Goal: Information Seeking & Learning: Learn about a topic

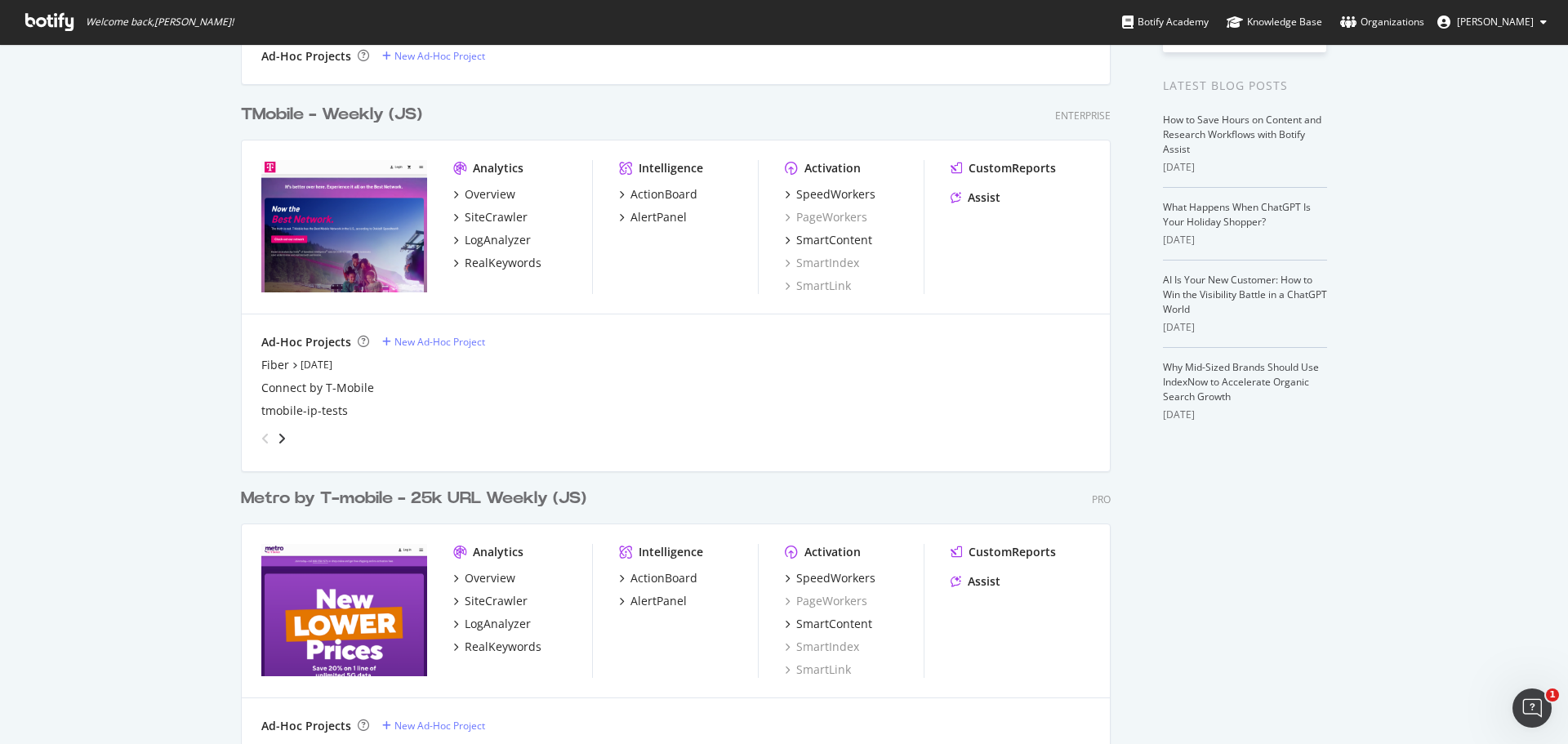
scroll to position [327, 0]
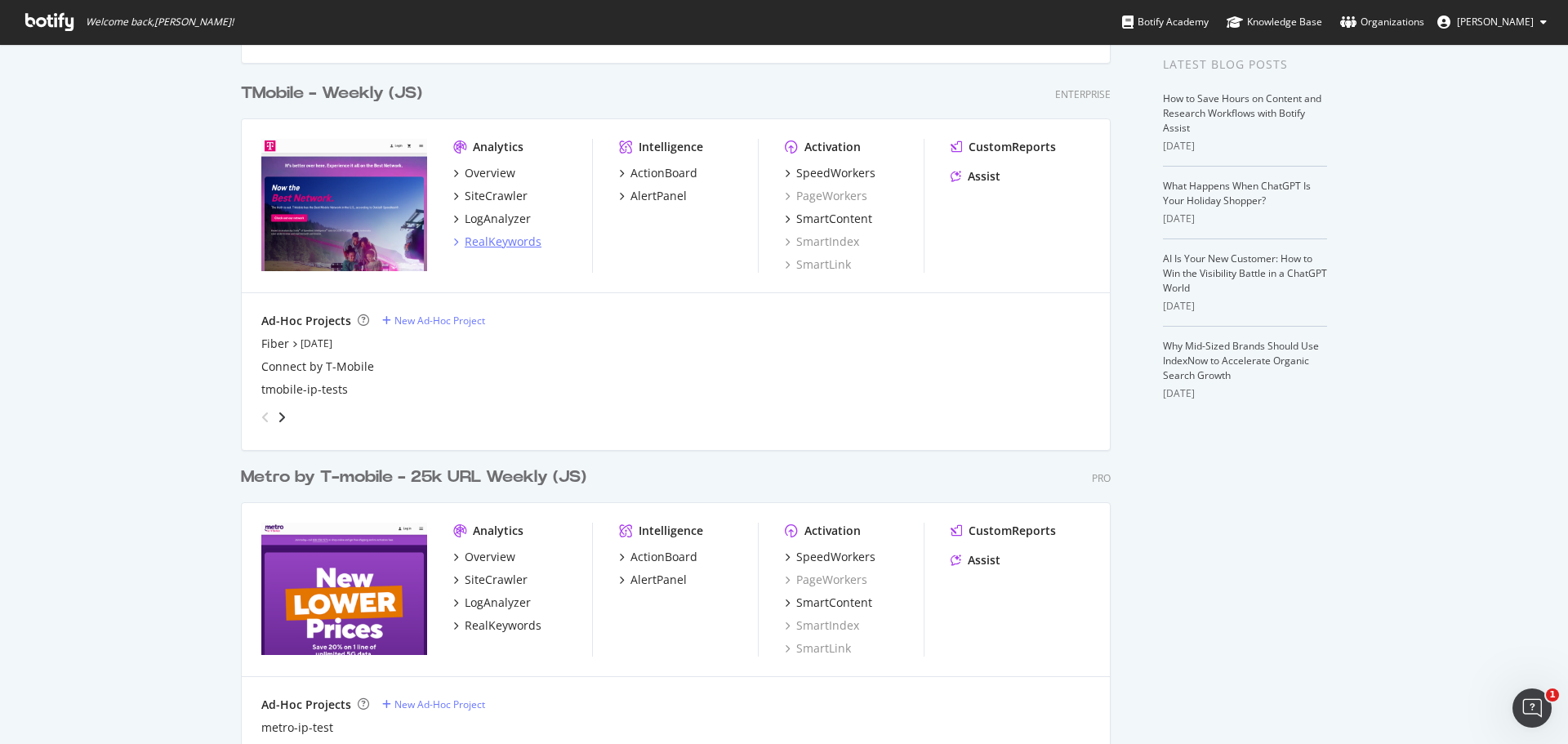
click at [465, 242] on div "RealKeywords" at bounding box center [502, 242] width 77 height 16
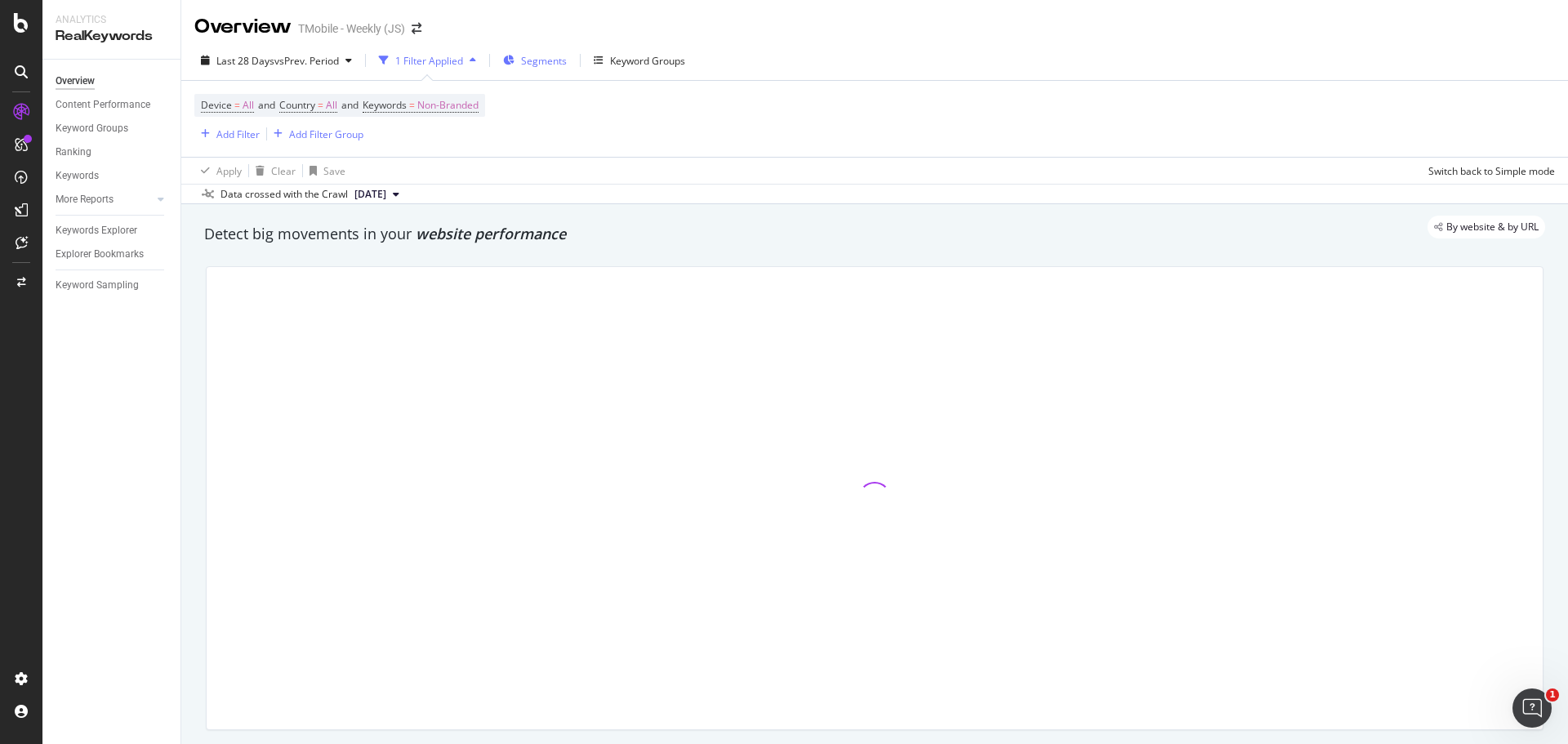
click at [535, 63] on span "Segments" at bounding box center [544, 61] width 46 height 14
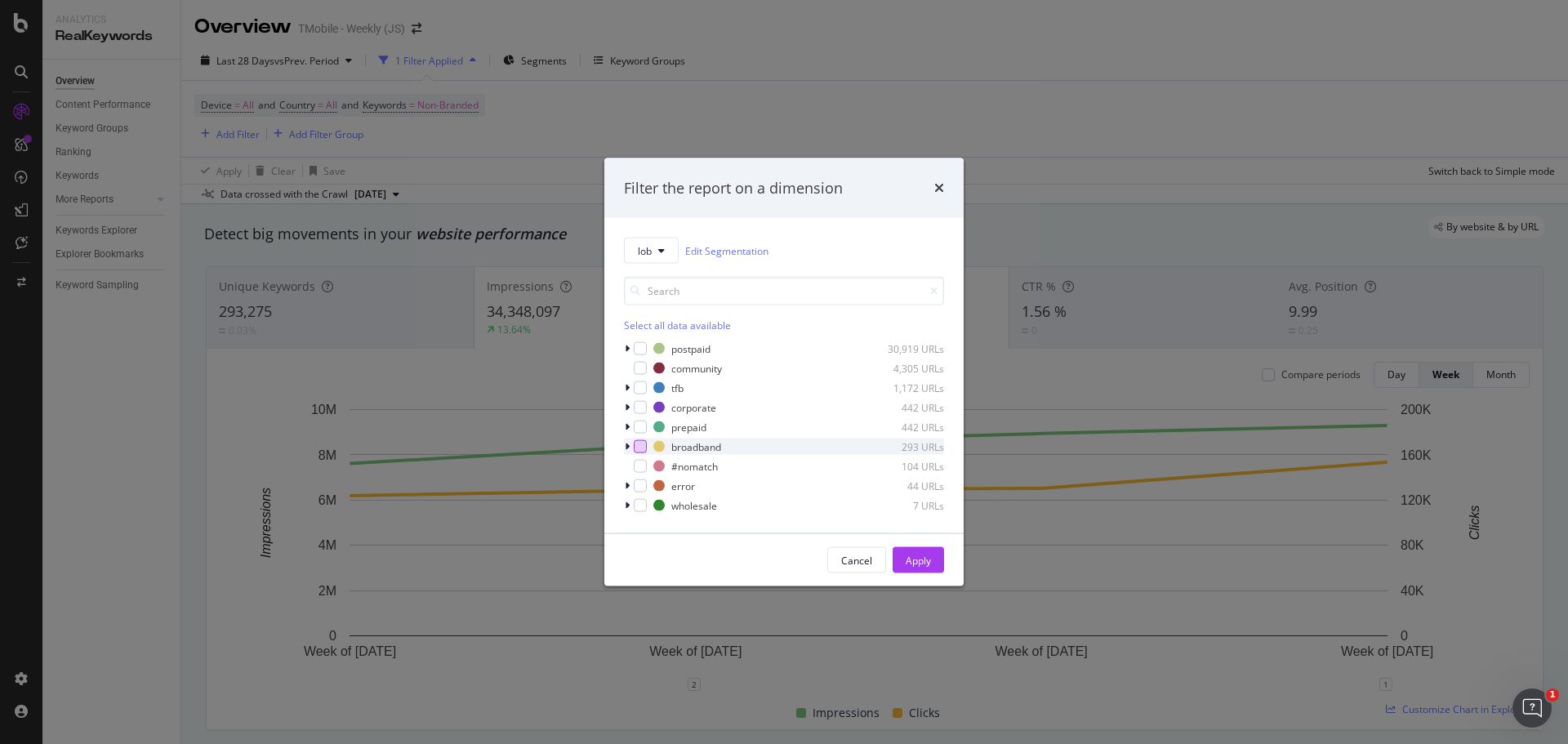
click at [643, 443] on div "modal" at bounding box center [639, 447] width 13 height 13
click at [932, 563] on button "Apply" at bounding box center [919, 560] width 52 height 26
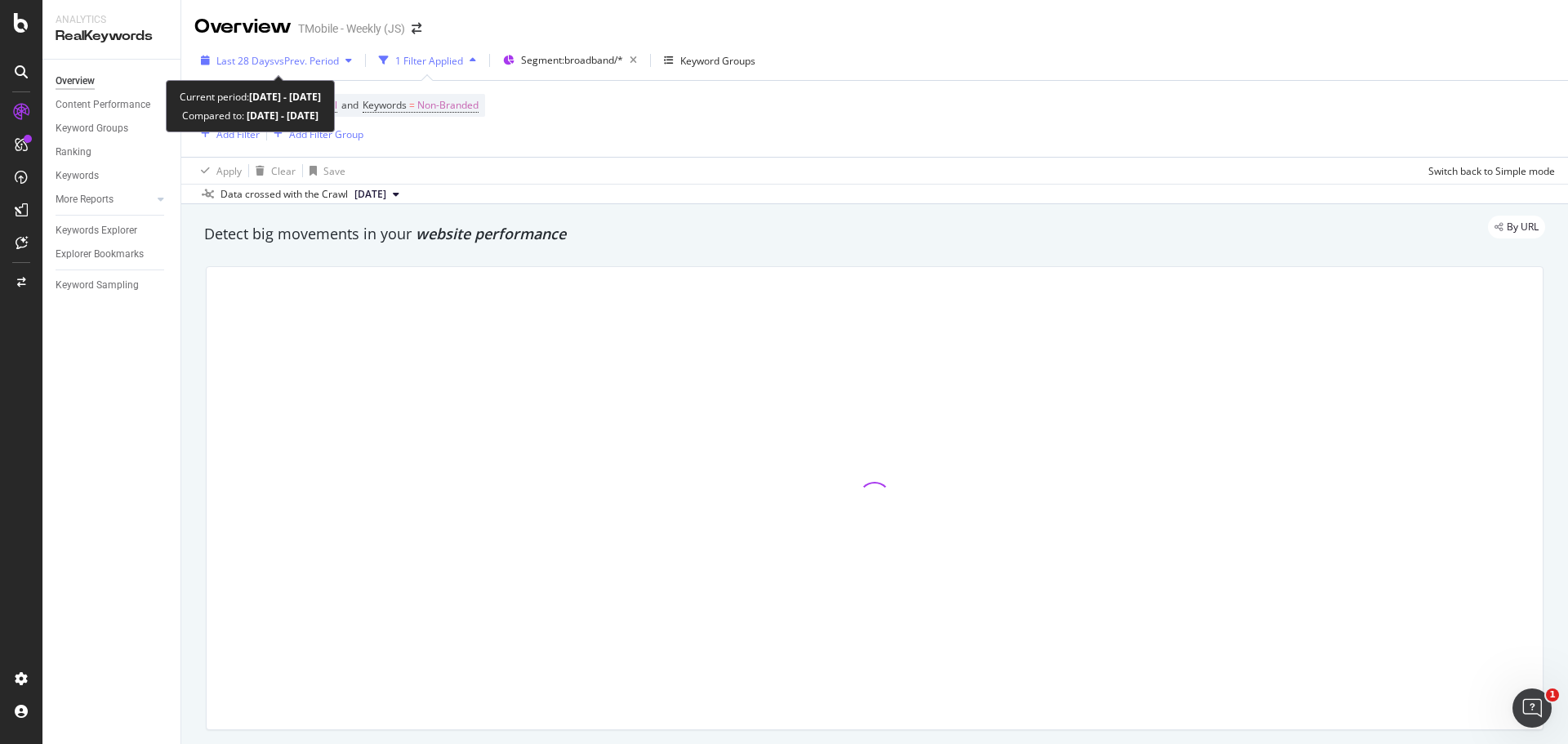
click at [333, 55] on span "vs Prev. Period" at bounding box center [306, 61] width 65 height 14
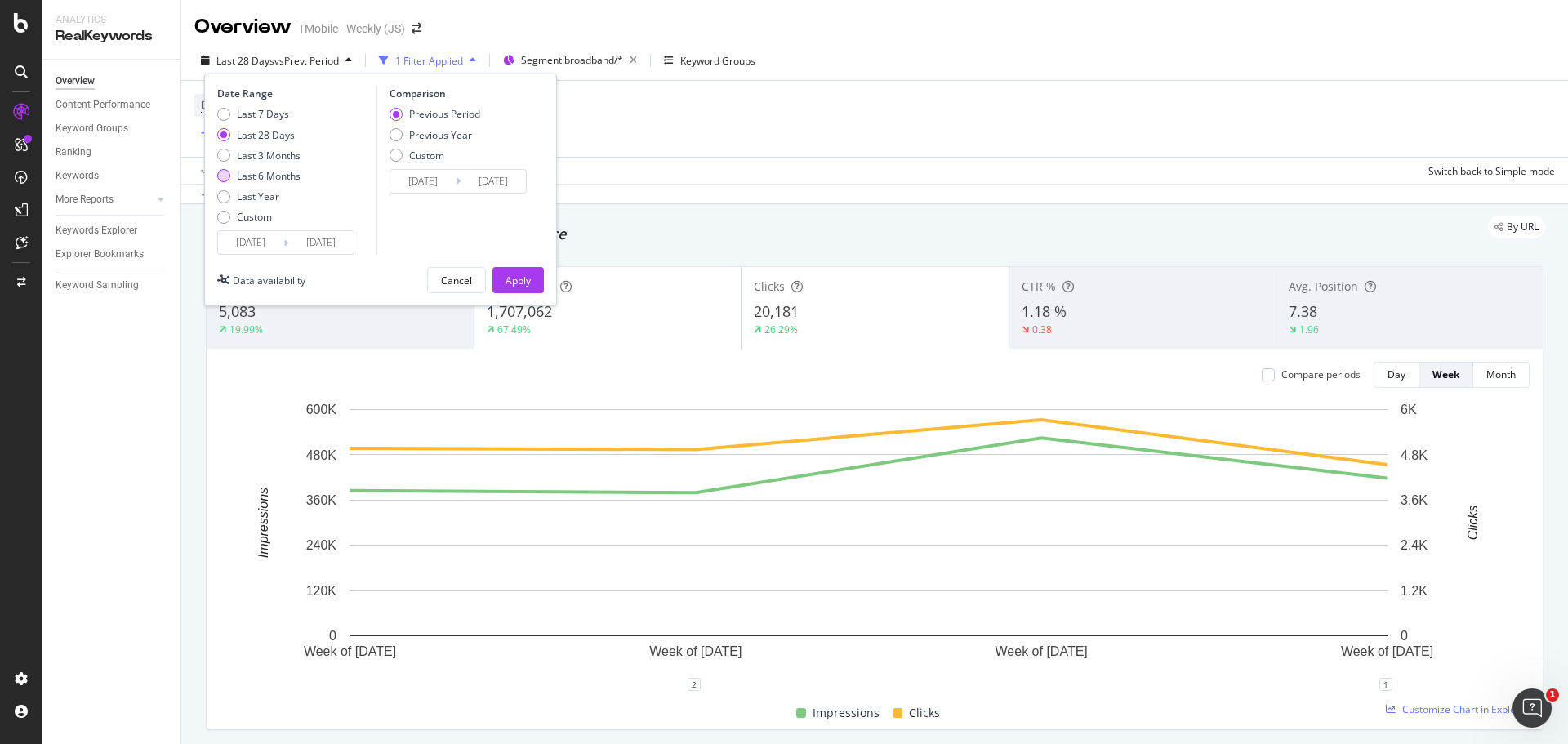
click at [292, 172] on div "Last 6 Months" at bounding box center [268, 176] width 64 height 14
type input "[DATE]"
click at [289, 238] on input "[DATE]" at bounding box center [321, 242] width 66 height 23
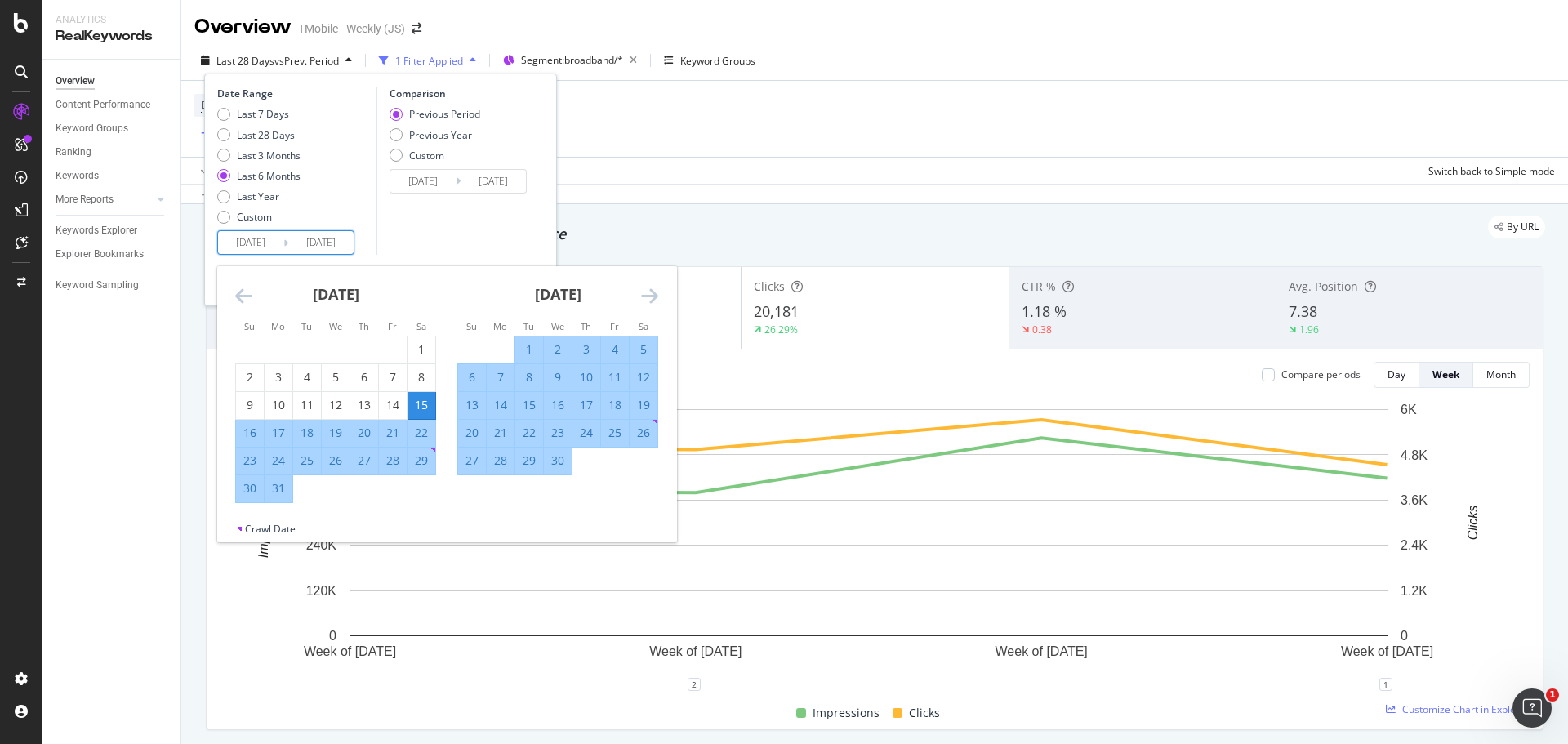
click at [236, 298] on div "[DATE] 1 2 3 4 5 6 7 8 9 10 11 12 13 14 15 16 17 18 19 20 21 22 23 24 25 26 27 …" at bounding box center [447, 394] width 459 height 256
click at [241, 298] on icon "Move backward to switch to the previous month." at bounding box center [244, 296] width 17 height 20
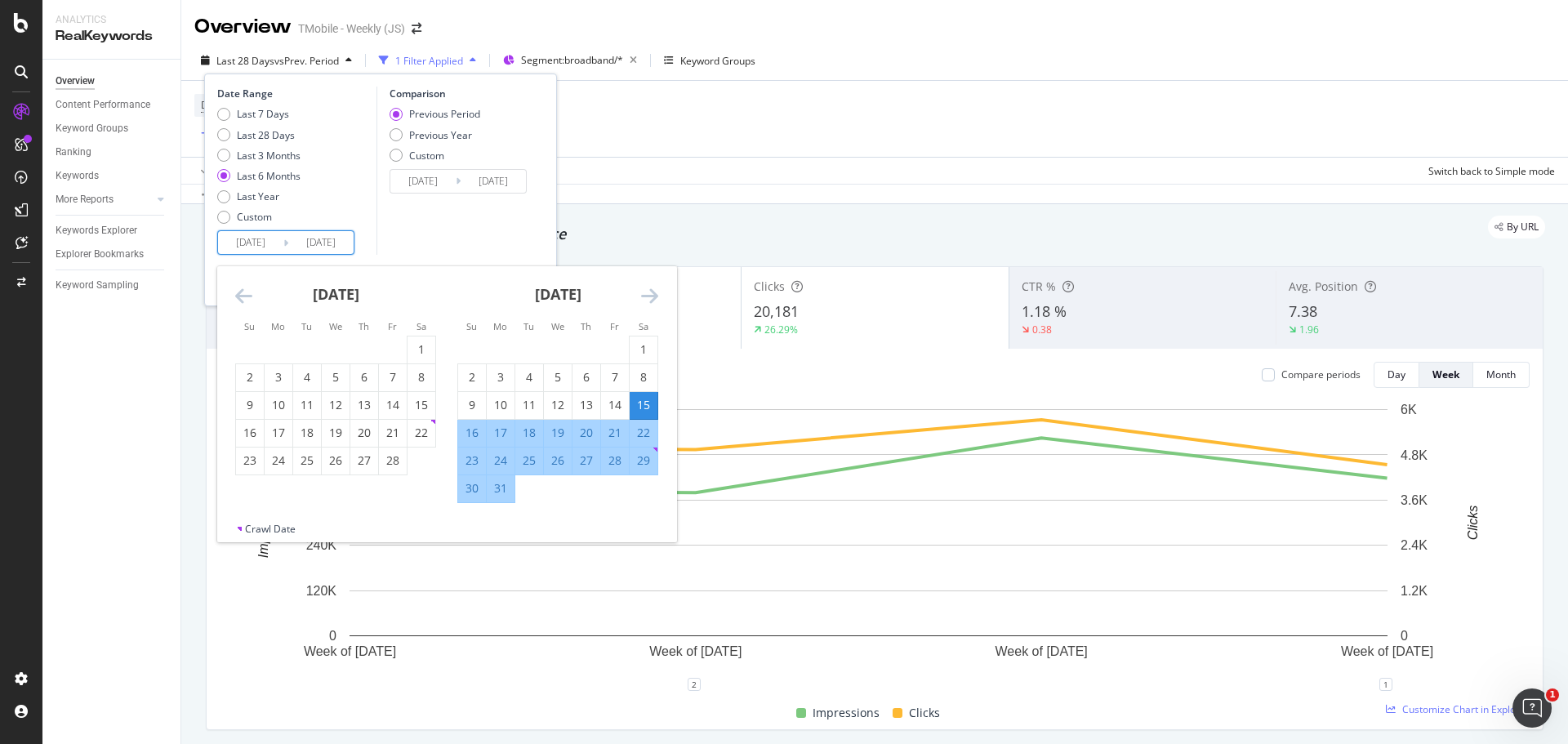
click at [241, 298] on icon "Move backward to switch to the previous month." at bounding box center [244, 296] width 17 height 20
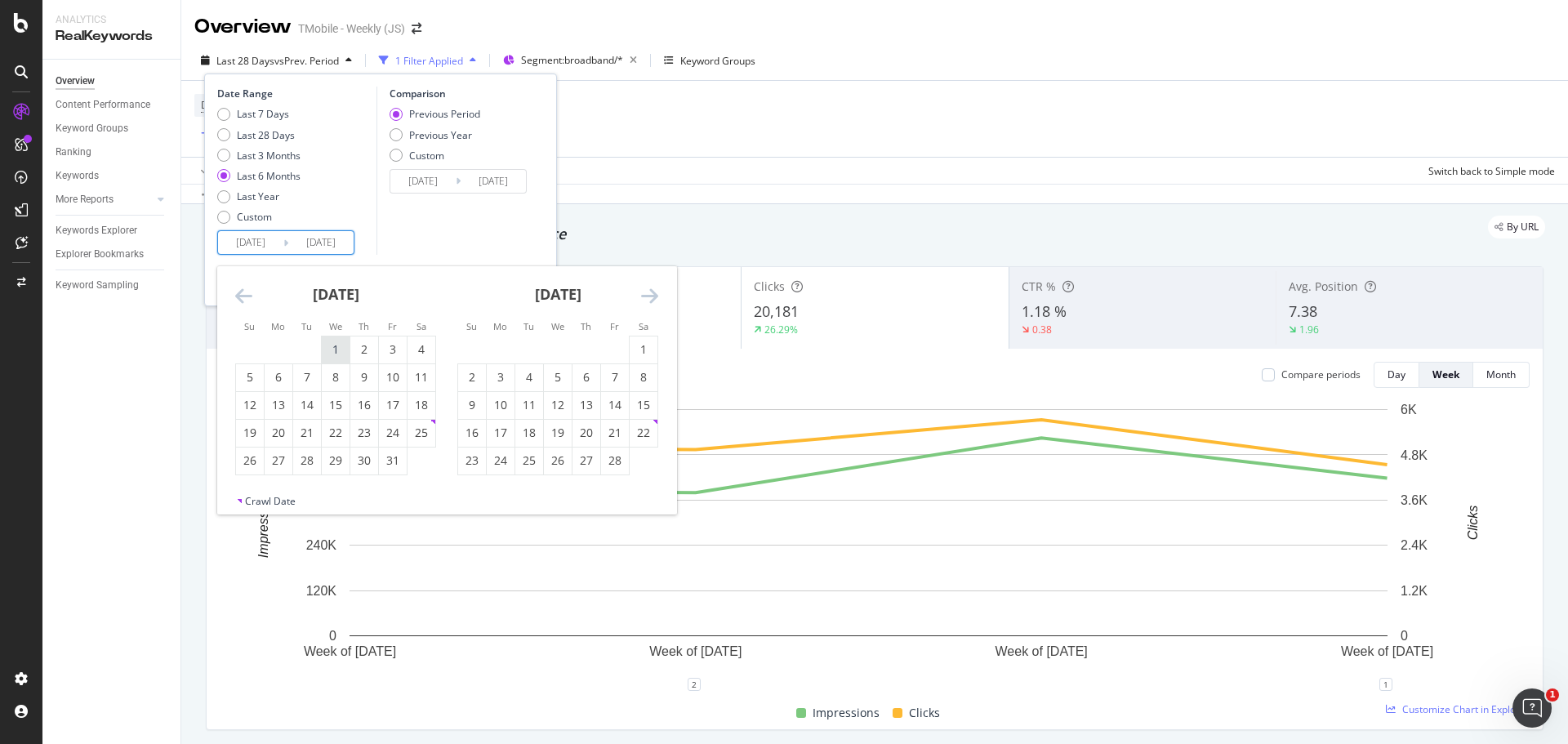
click at [336, 350] on div "1" at bounding box center [336, 349] width 28 height 16
type input "[DATE]"
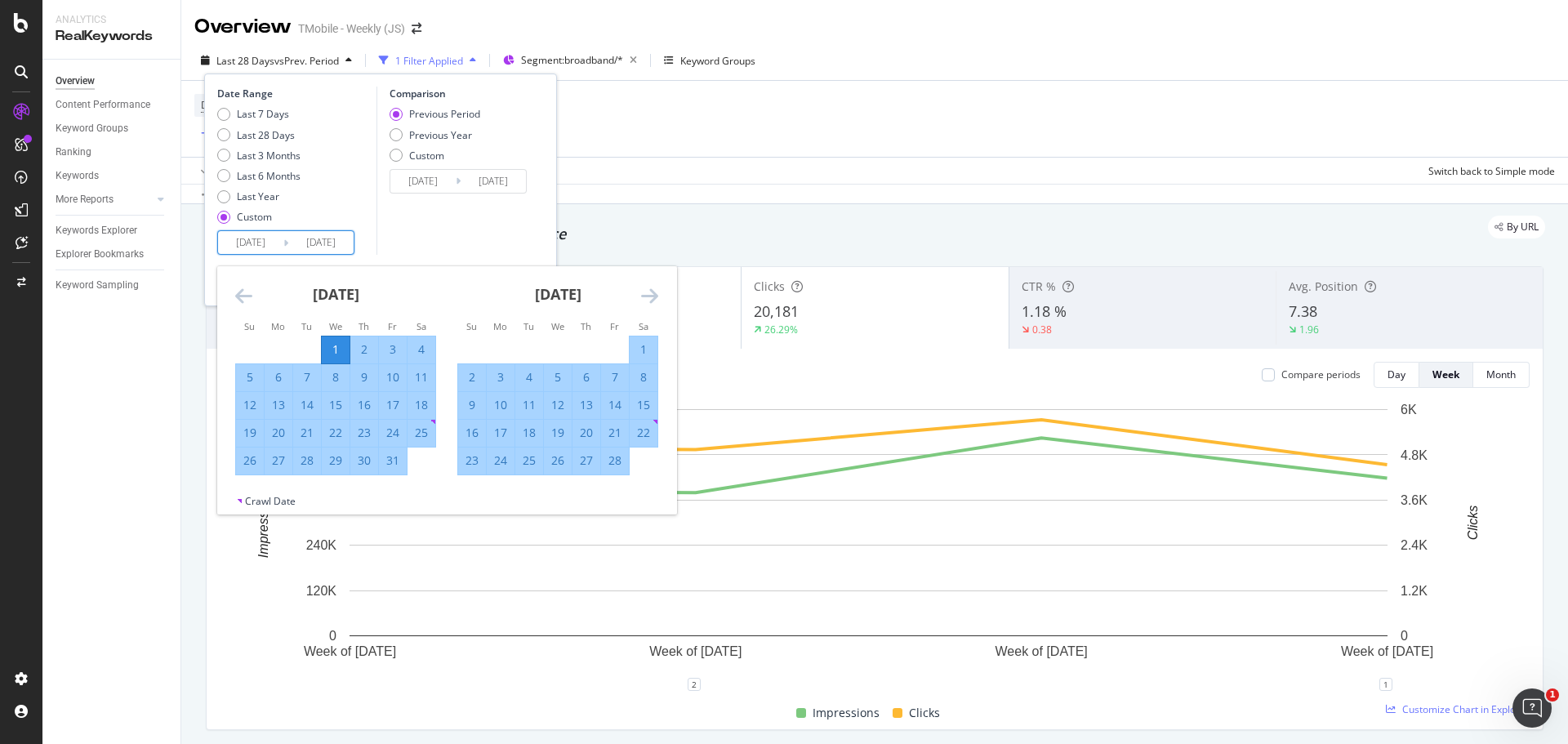
click at [659, 294] on div "[DATE] 1 2 3 4 5 6 7 8 9 10 11 12 13 14 15 16 17 18 19 20 21 22 23 24 25 26 27 …" at bounding box center [557, 371] width 222 height 209
click at [652, 300] on icon "Move forward to switch to the next month." at bounding box center [649, 296] width 17 height 20
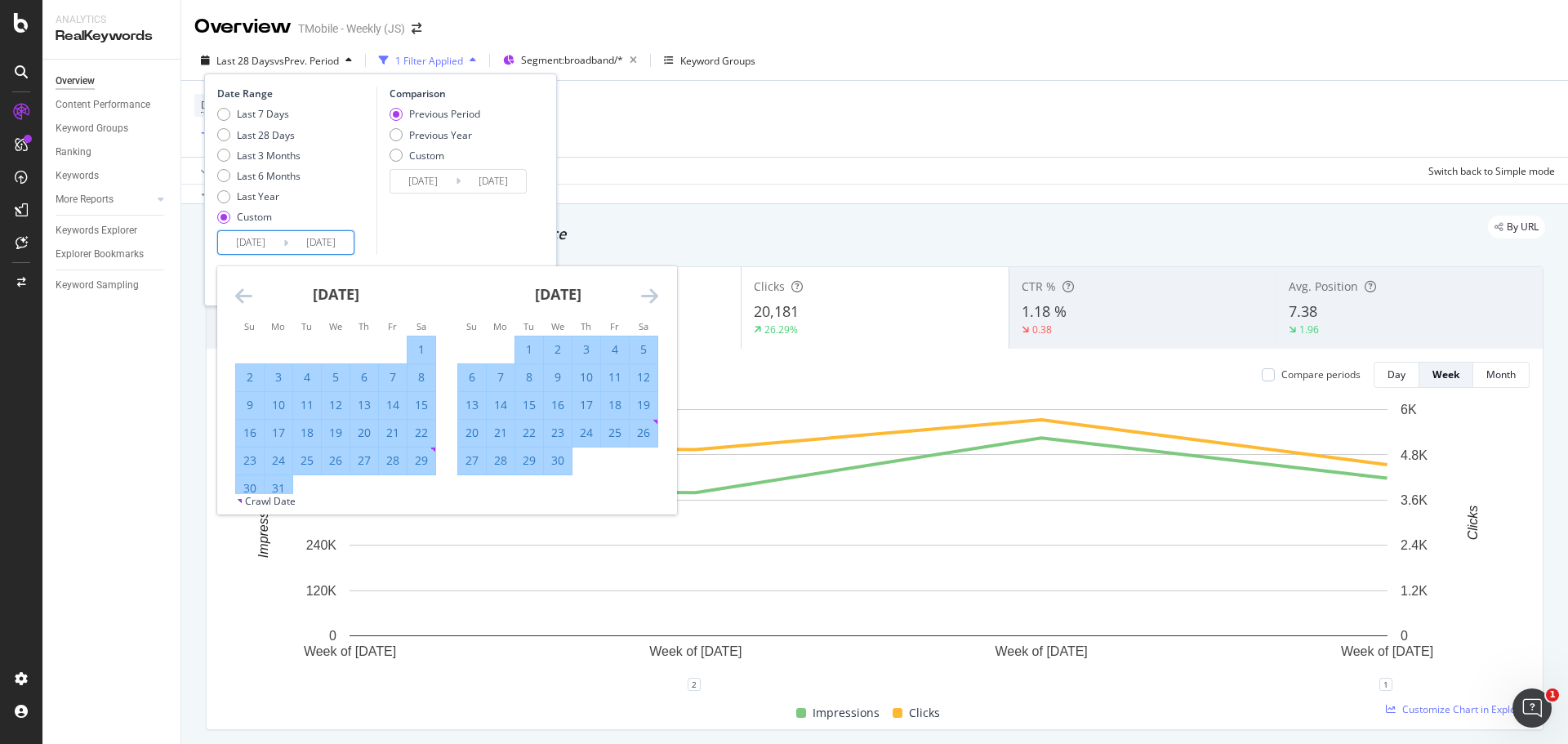
click at [652, 300] on icon "Move forward to switch to the next month." at bounding box center [649, 296] width 17 height 20
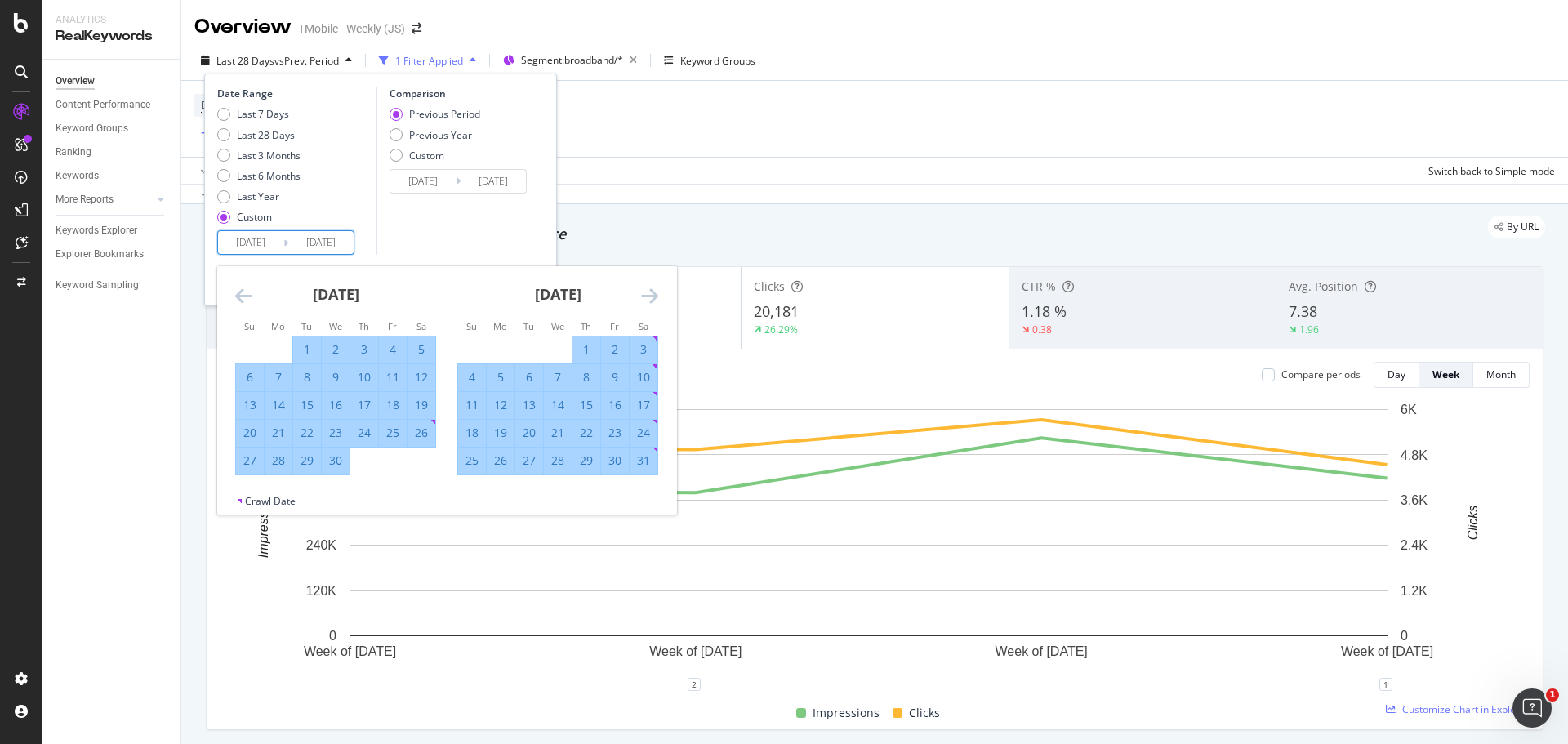
click at [652, 300] on icon "Move forward to switch to the next month." at bounding box center [649, 296] width 17 height 20
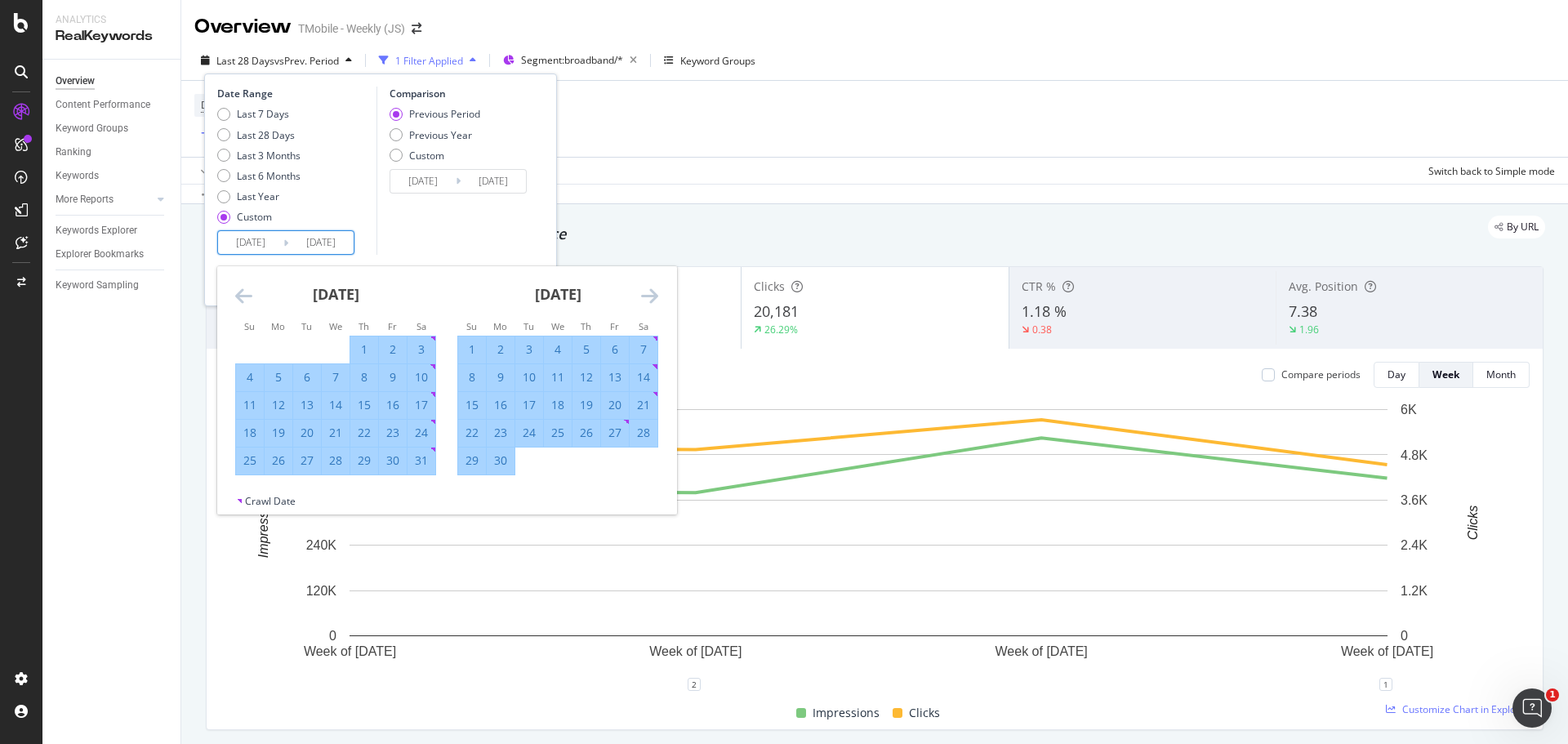
click at [652, 300] on icon "Move forward to switch to the next month." at bounding box center [649, 296] width 17 height 20
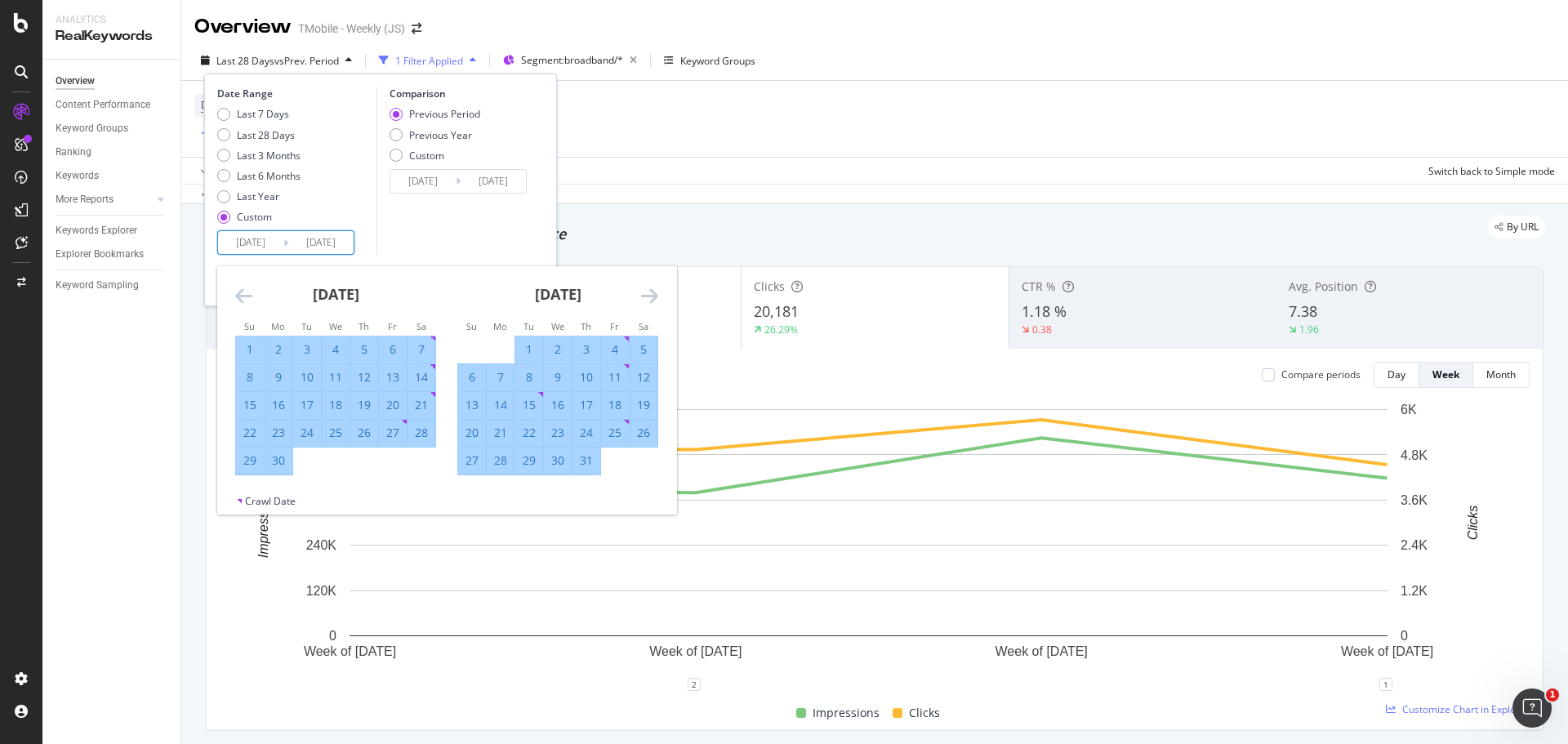
click at [279, 466] on div "30" at bounding box center [278, 461] width 28 height 16
type input "[DATE]"
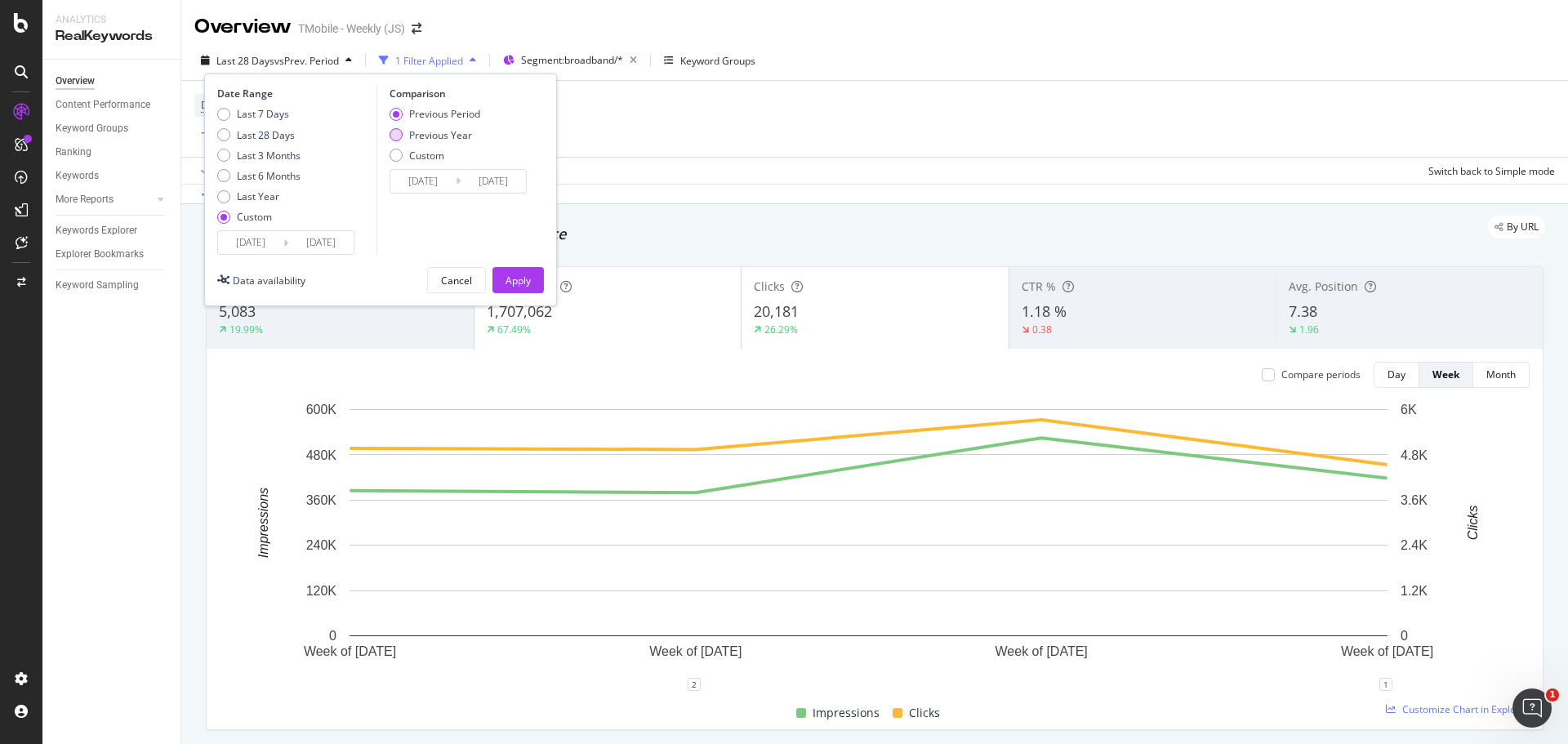
click at [415, 131] on div "Previous Year" at bounding box center [440, 135] width 63 height 14
type input "[DATE]"
click at [528, 278] on div "Apply" at bounding box center [518, 280] width 25 height 14
